Goal: Check status

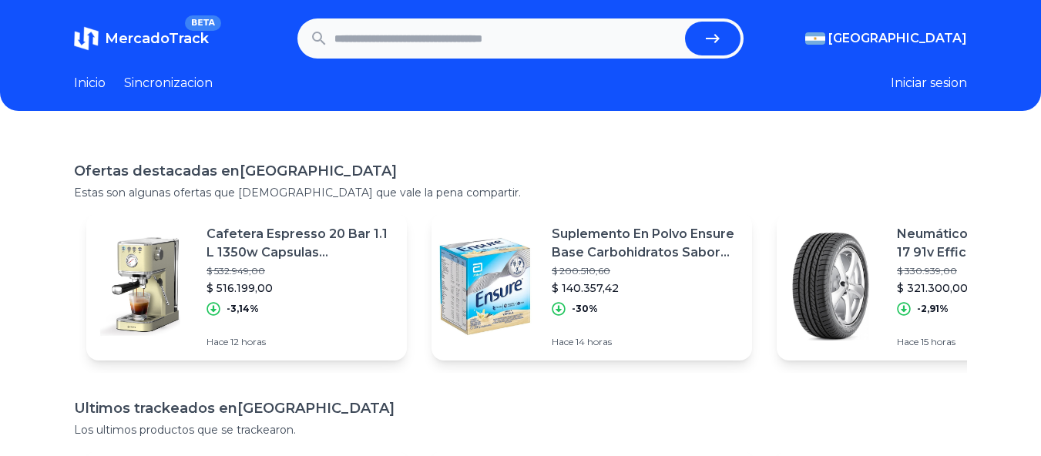
click at [401, 35] on input "text" at bounding box center [506, 39] width 345 height 34
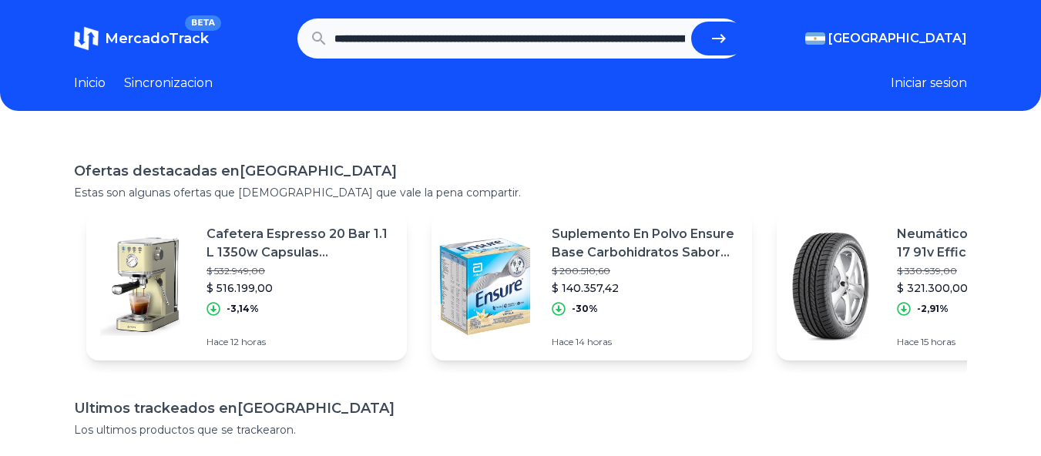
click at [722, 35] on icon "submit" at bounding box center [718, 38] width 18 height 18
type input "**********"
